Goal: Task Accomplishment & Management: Use online tool/utility

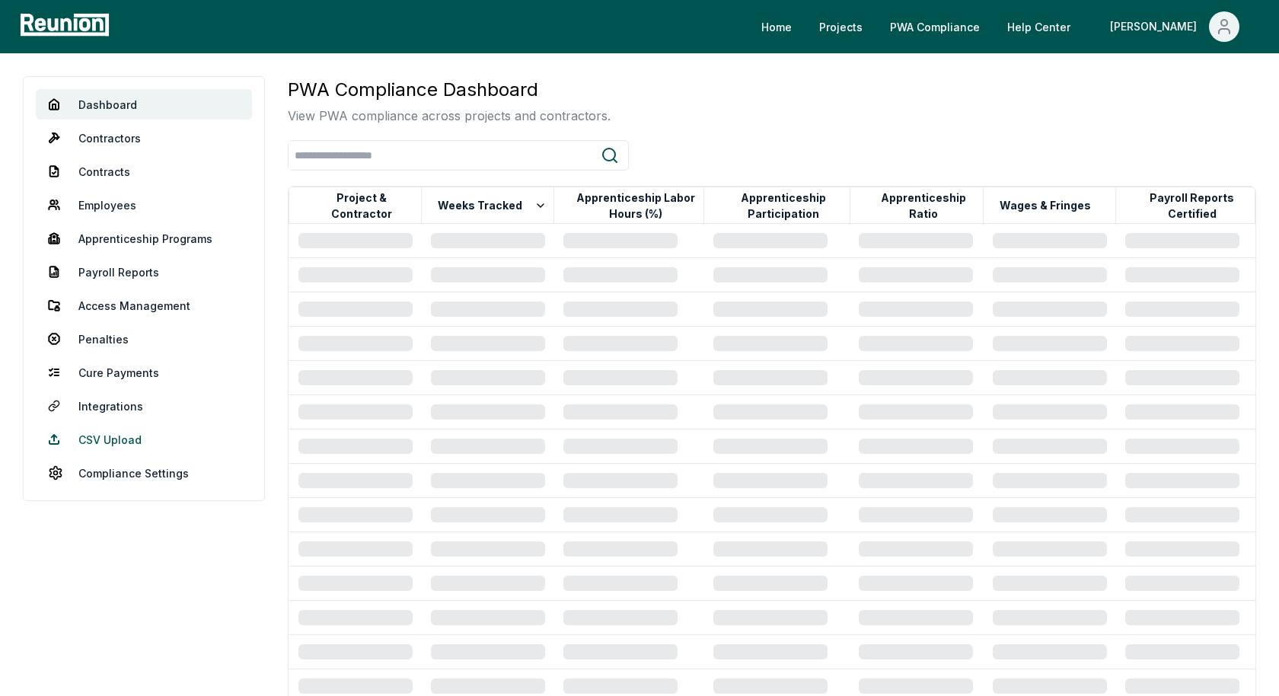
click at [108, 435] on link "CSV Upload" at bounding box center [144, 439] width 216 height 30
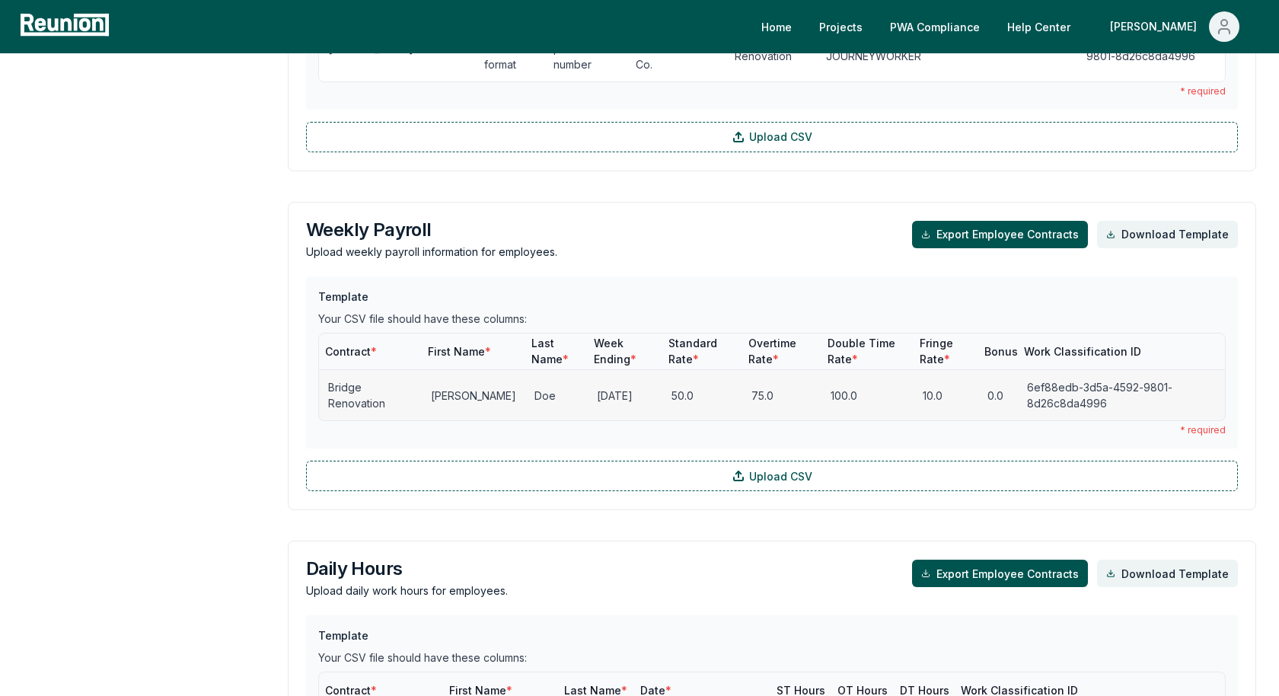
scroll to position [1030, 0]
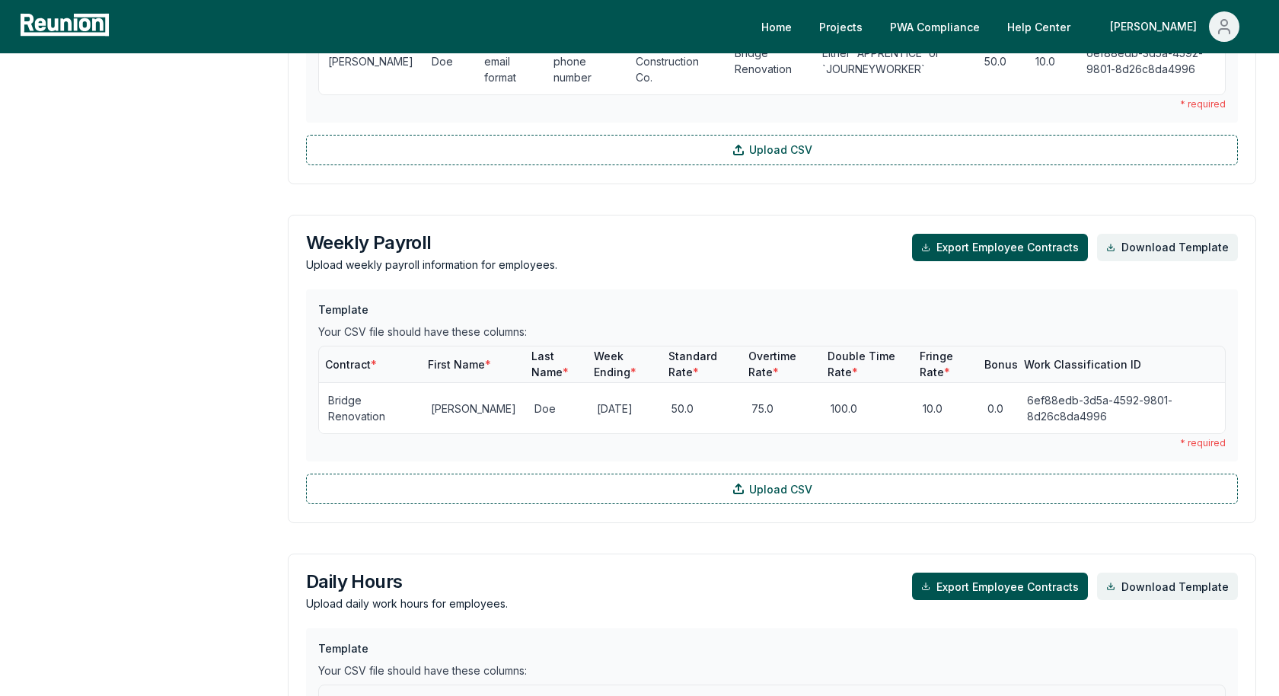
drag, startPoint x: 1032, startPoint y: 206, endPoint x: 781, endPoint y: 222, distance: 251.0
click at [781, 234] on div "Weekly Payroll Upload weekly payroll information for employees. Export Employee…" at bounding box center [772, 253] width 932 height 39
click at [945, 234] on button "Export Employee Contracts" at bounding box center [1000, 247] width 176 height 27
click at [993, 573] on button "Export Employee Contracts" at bounding box center [1000, 586] width 176 height 27
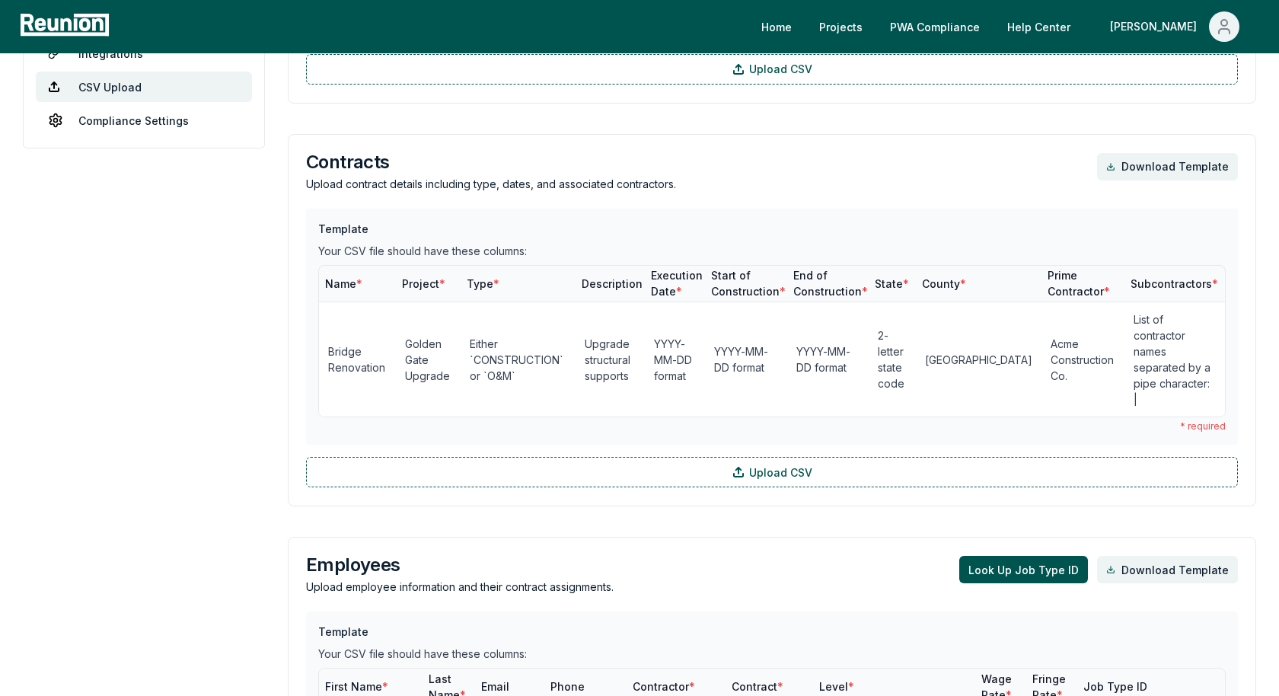
scroll to position [0, 0]
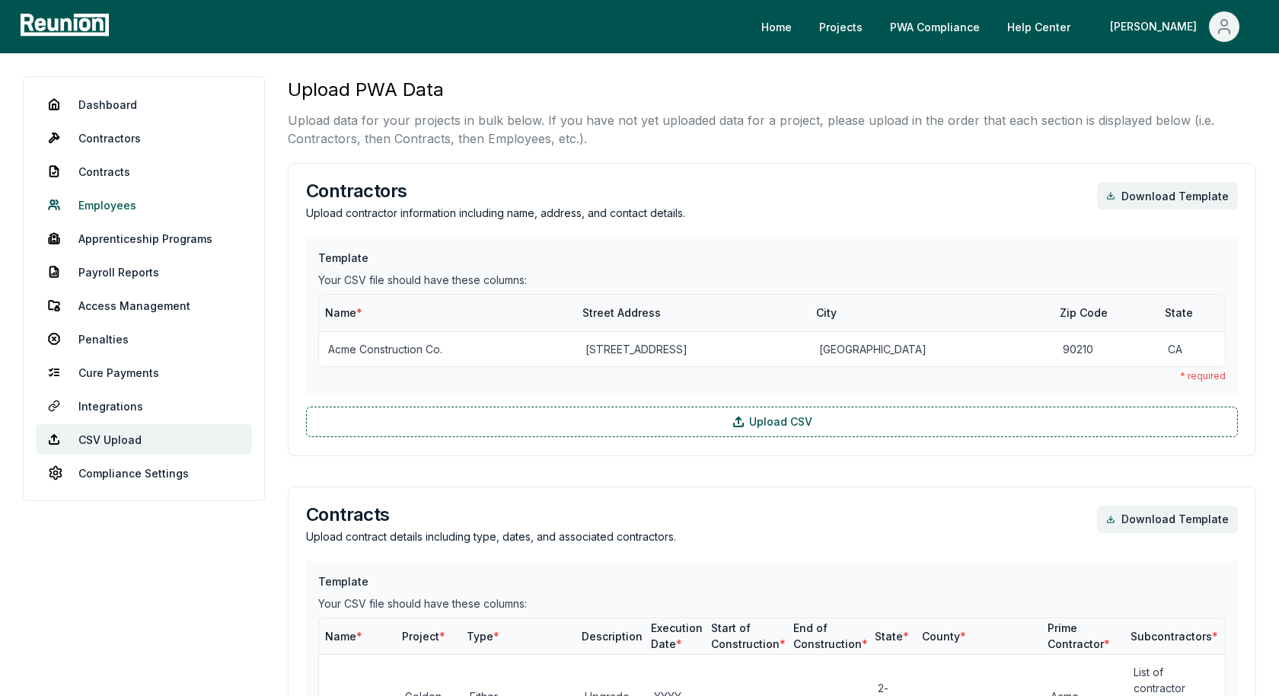
click at [137, 206] on link "Employees" at bounding box center [144, 205] width 216 height 30
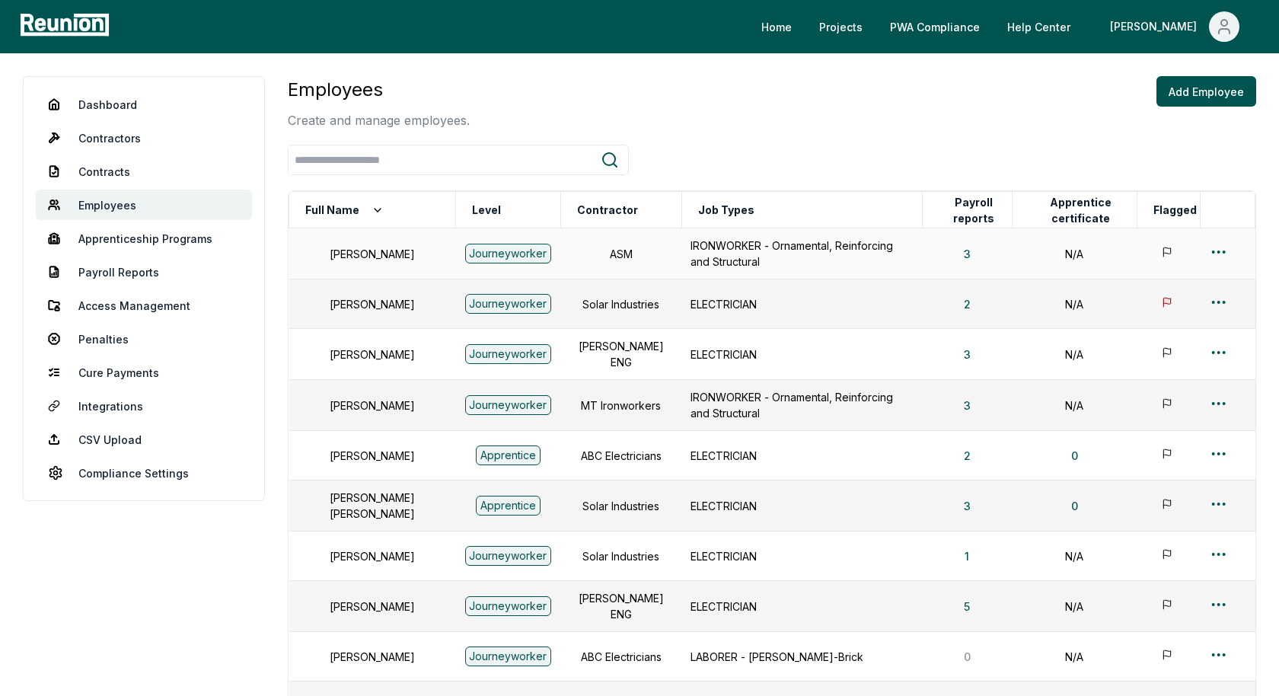
click at [1222, 251] on html "Please visit us on your desktop We're working on making our marketplace mobile-…" at bounding box center [639, 460] width 1279 height 921
click at [1155, 313] on div "Edit" at bounding box center [1193, 310] width 145 height 25
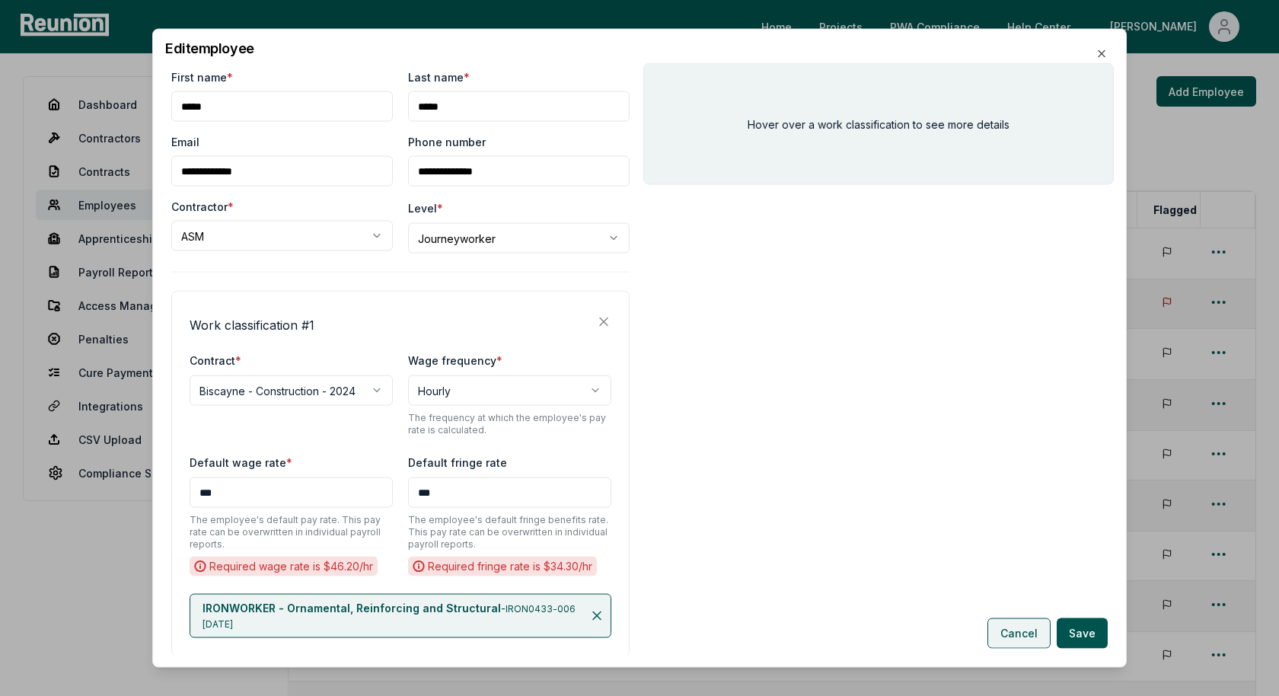
click at [1029, 633] on button "Cancel" at bounding box center [1018, 632] width 63 height 30
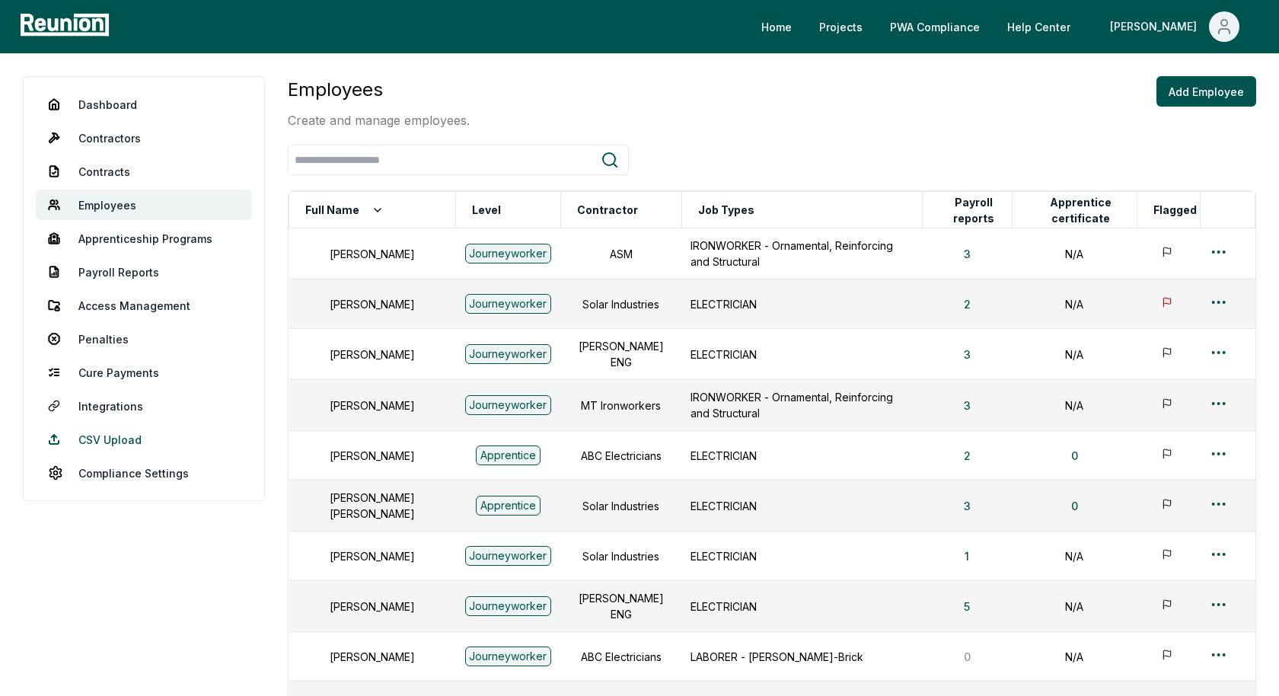
click at [100, 448] on link "CSV Upload" at bounding box center [144, 439] width 216 height 30
